Goal: Find specific page/section: Find specific page/section

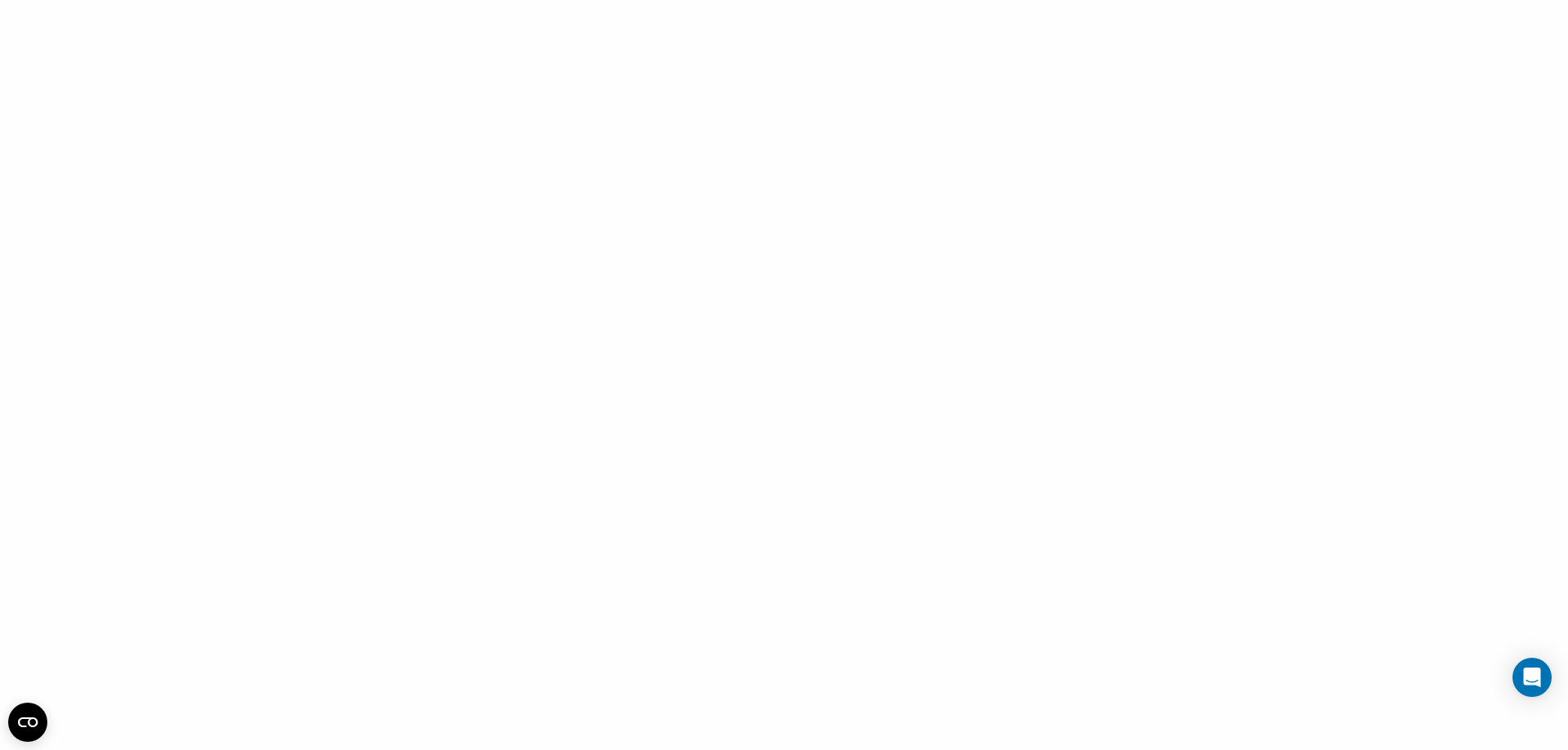
click at [142, 73] on div at bounding box center [784, 375] width 1568 height 750
click at [28, 728] on circle "Open CMP widget" at bounding box center [27, 722] width 39 height 39
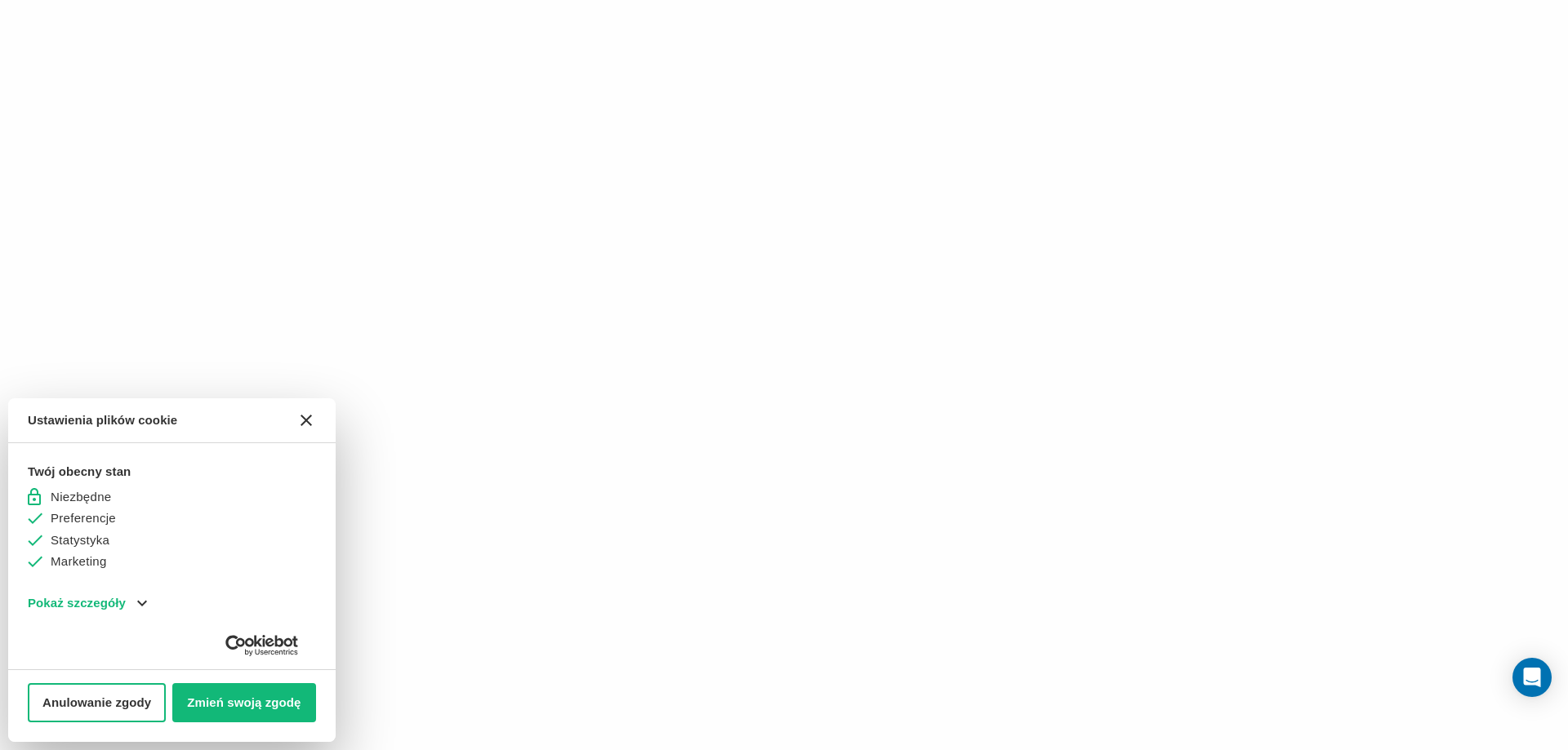
click at [307, 427] on button "[#WIDGET_ICON_CROSS#]" at bounding box center [306, 420] width 39 height 39
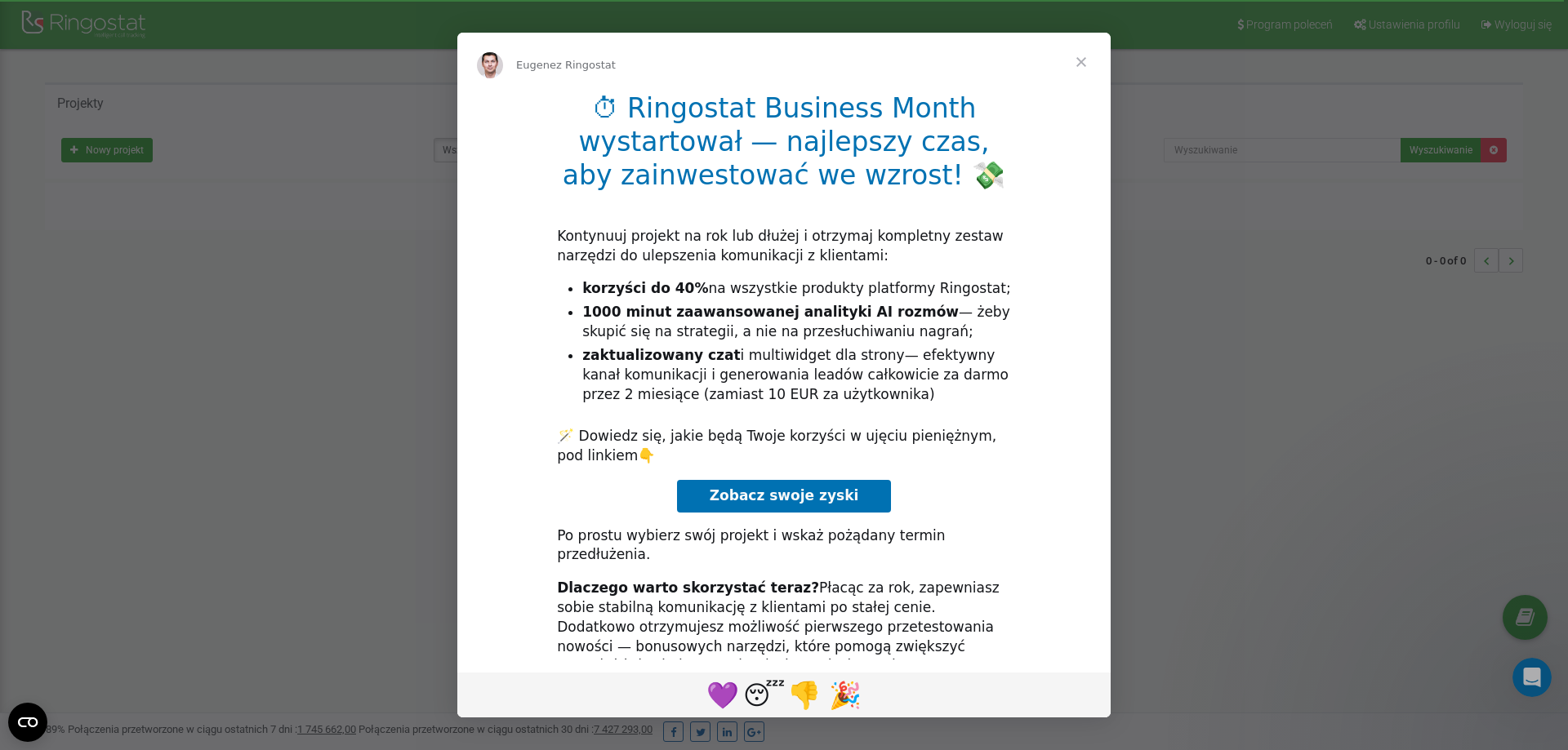
click at [1076, 65] on span "Zamknij" at bounding box center [1080, 61] width 59 height 59
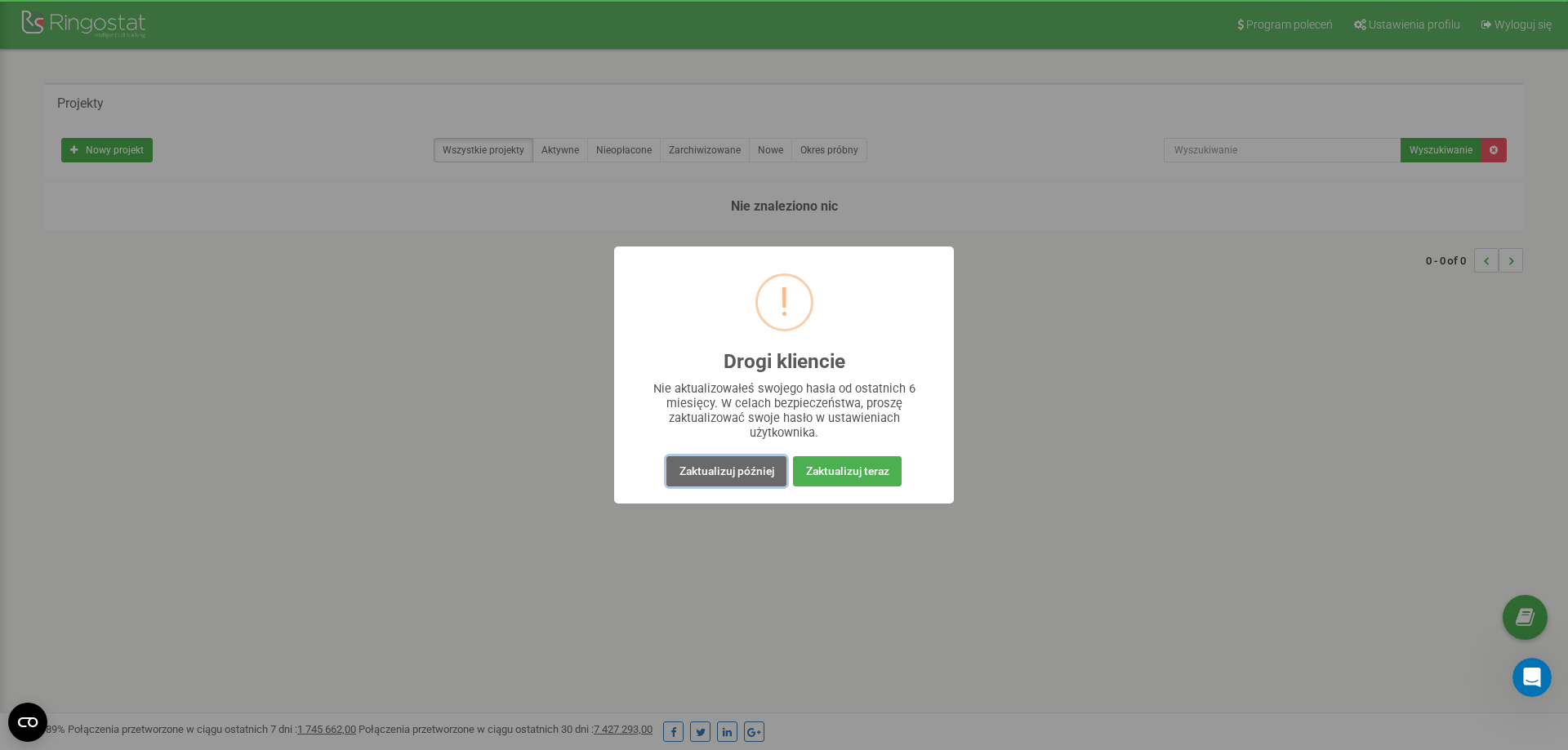
click at [735, 473] on button "Zaktualizuj później" at bounding box center [726, 471] width 119 height 31
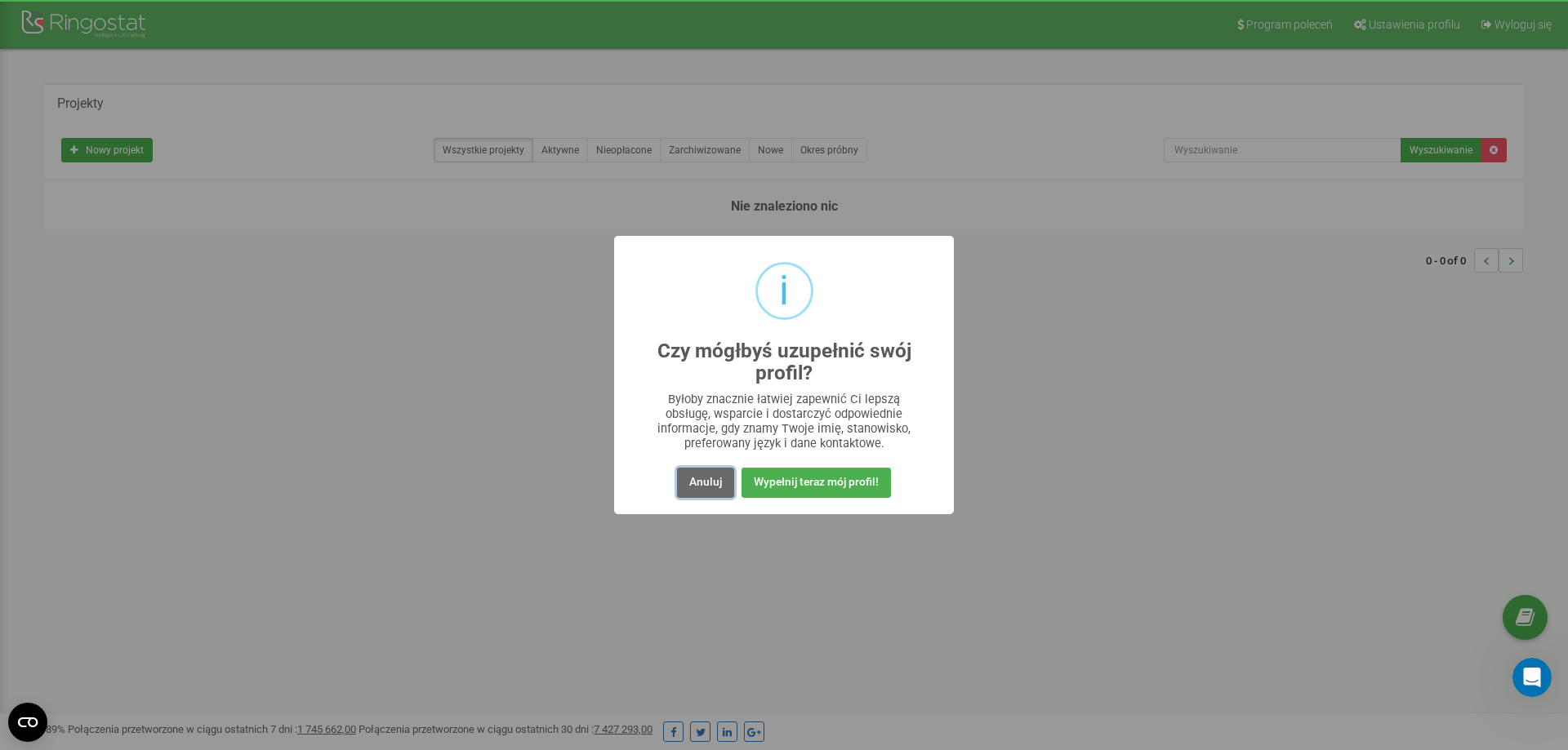
click at [709, 487] on button "Anuluj" at bounding box center [705, 482] width 57 height 31
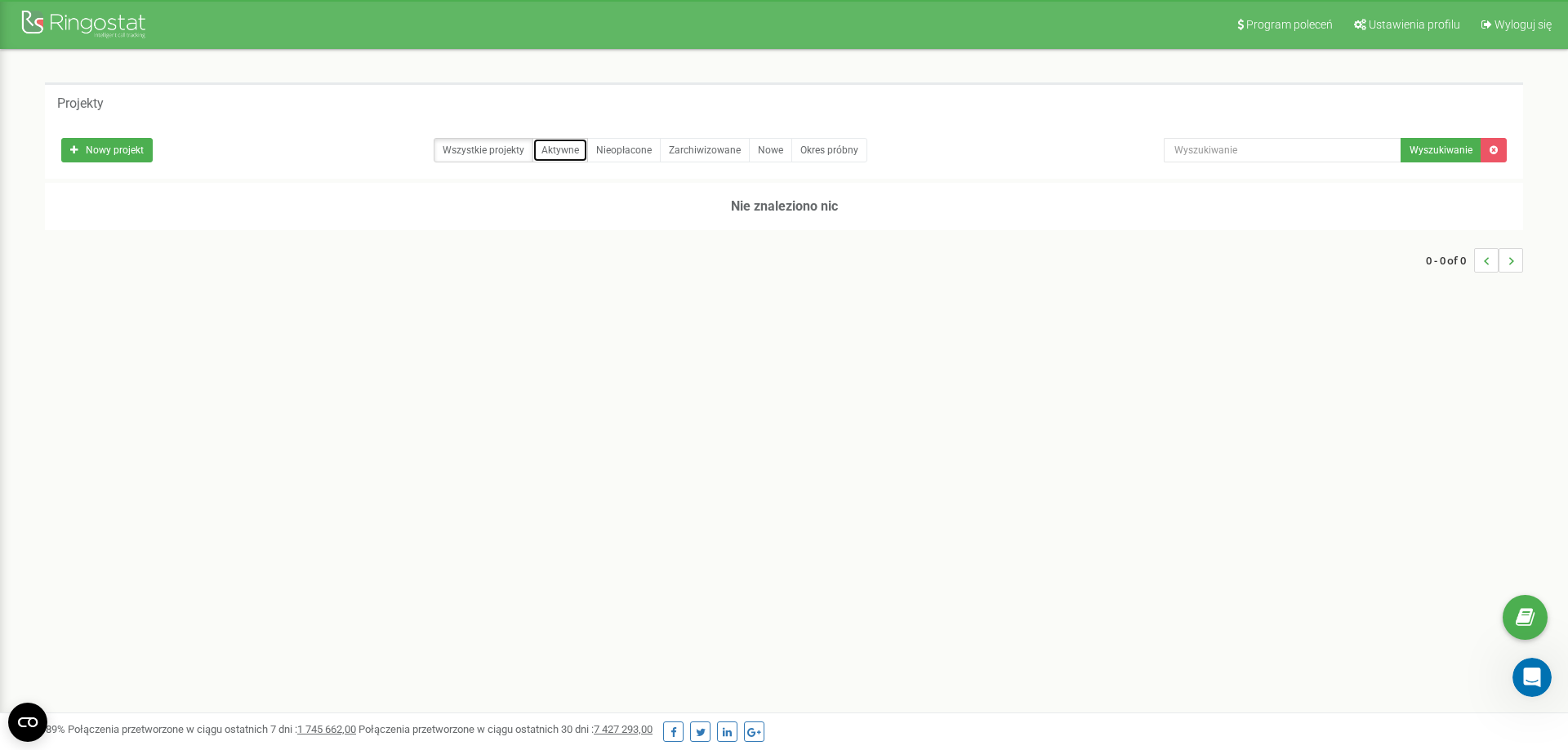
click at [554, 151] on link "Aktywne" at bounding box center [559, 151] width 55 height 25
click at [490, 152] on link "Wszystkie projekty" at bounding box center [483, 151] width 100 height 25
click at [113, 26] on div at bounding box center [85, 25] width 130 height 39
click at [1401, 33] on link "Ustawienia profilu" at bounding box center [1405, 25] width 125 height 49
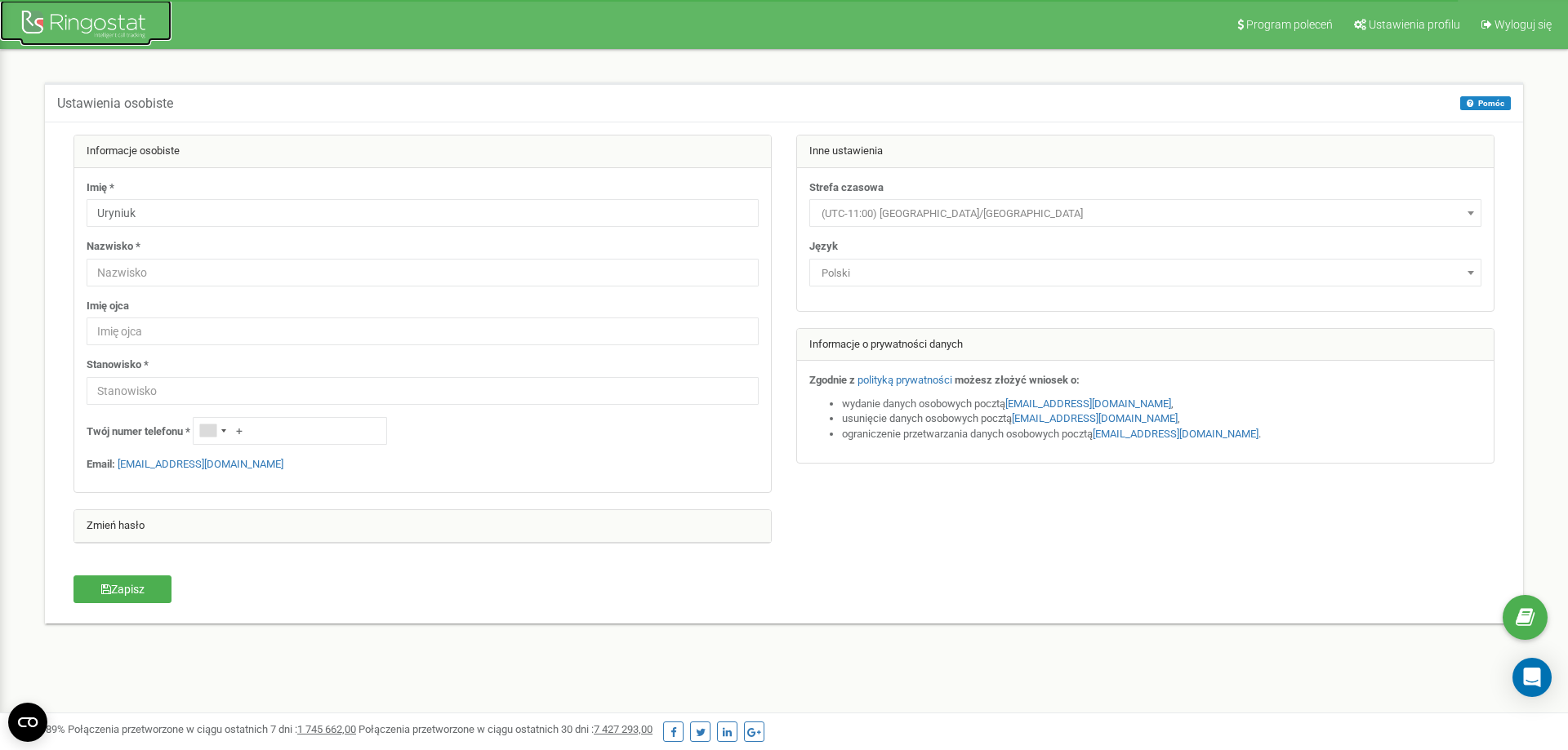
click at [127, 18] on div at bounding box center [85, 25] width 130 height 39
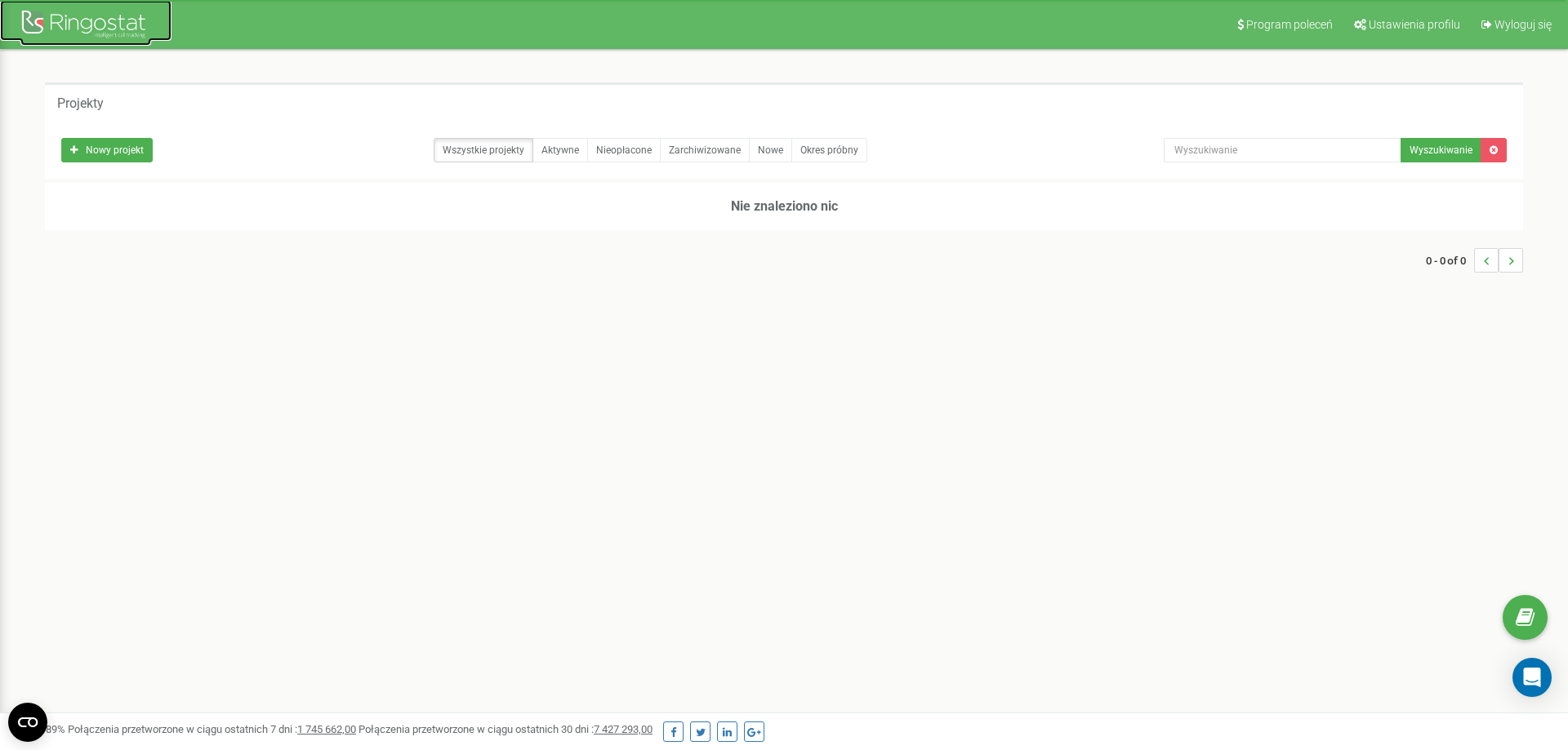
click at [126, 32] on div at bounding box center [85, 25] width 130 height 39
click at [564, 154] on link "Aktywne" at bounding box center [559, 151] width 55 height 25
click at [772, 153] on link "Nowe" at bounding box center [770, 151] width 43 height 25
click at [119, 31] on div at bounding box center [85, 25] width 130 height 39
